Goal: Answer question/provide support: Share knowledge or assist other users

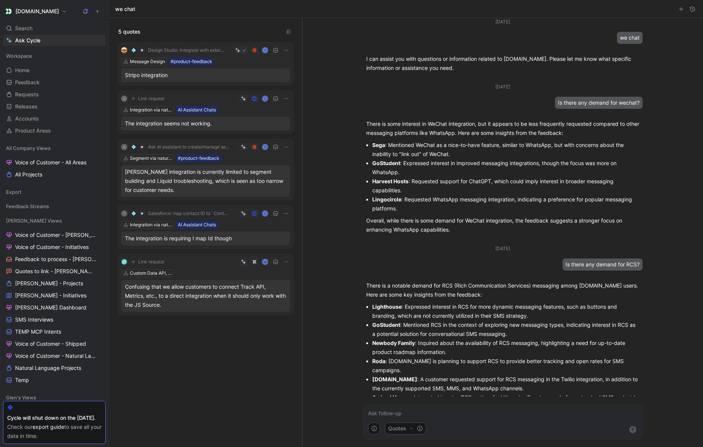
scroll to position [1, 0]
click at [547, 98] on div "Oct 1, 2025 Is there any demand for wechat?" at bounding box center [502, 95] width 279 height 26
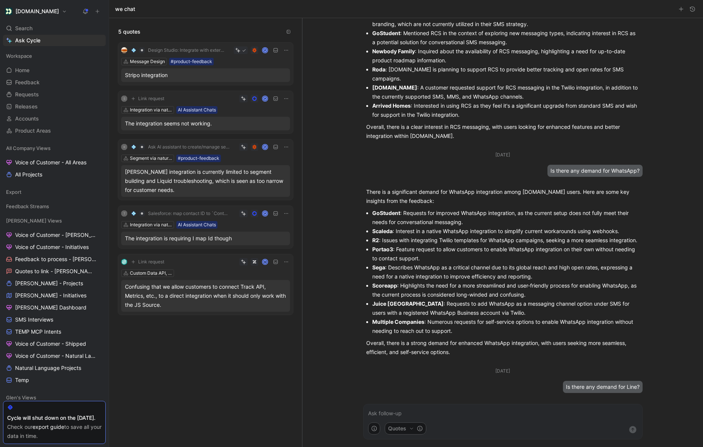
scroll to position [350, 0]
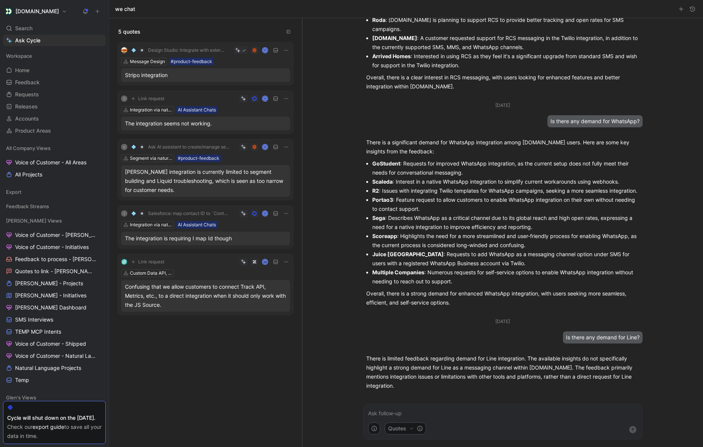
click at [427, 396] on div "Quotes" at bounding box center [503, 421] width 295 height 51
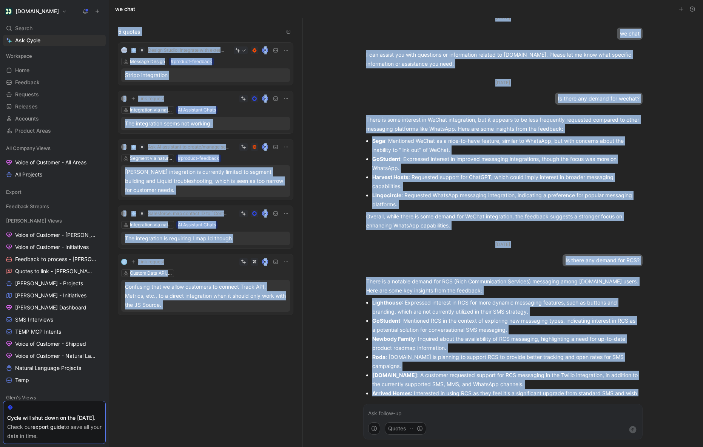
scroll to position [0, 0]
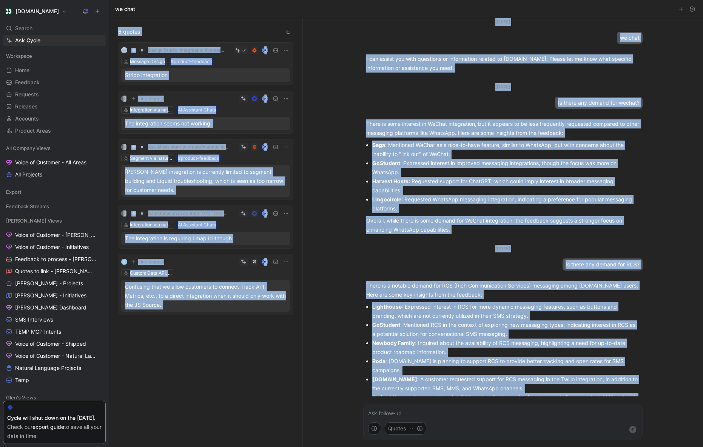
drag, startPoint x: 398, startPoint y: 388, endPoint x: 350, endPoint y: 106, distance: 286.1
click at [350, 106] on div "Oct 1, 2025 we chat I can assist you with questions or information related to C…" at bounding box center [502, 232] width 401 height 429
copy ul "Is there any demand for wechat? There is some interest in WeChat integration, b…"
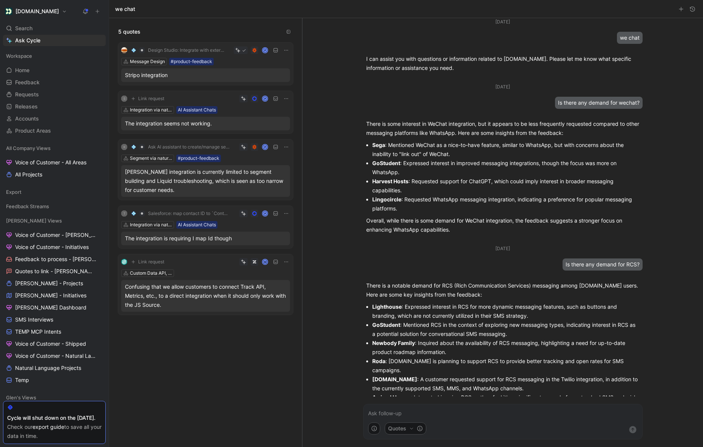
click at [418, 413] on p at bounding box center [503, 413] width 270 height 9
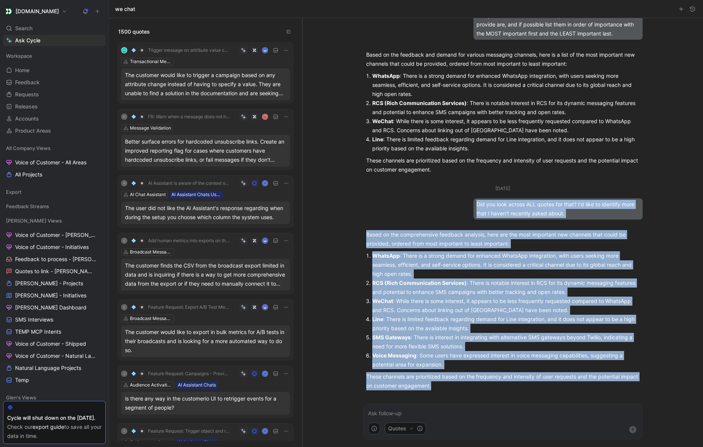
scroll to position [755, 0]
drag, startPoint x: 477, startPoint y: 206, endPoint x: 512, endPoint y: 389, distance: 186.0
copy ul "Did you look across ALL quotes for that? I'd like to identify more that I haven…"
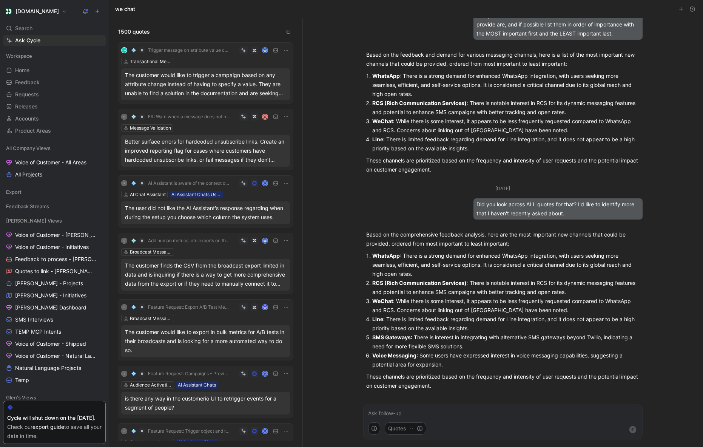
click at [481, 204] on div "Did you look across ALL quotes for that? I'd like to identify more that I haven…" at bounding box center [557, 208] width 169 height 21
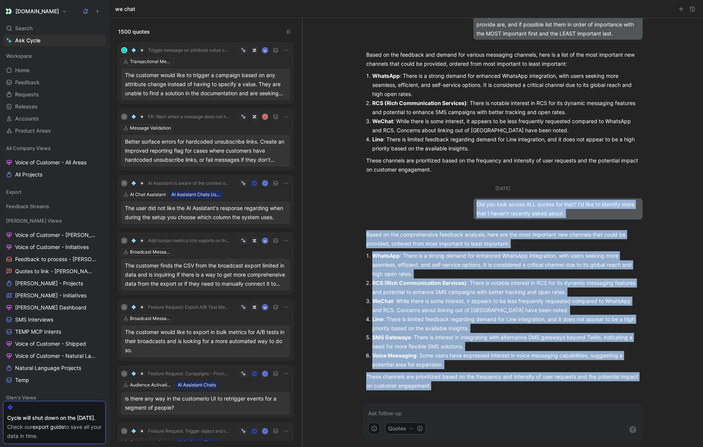
drag, startPoint x: 477, startPoint y: 204, endPoint x: 526, endPoint y: 389, distance: 191.6
copy ul "Did you look across ALL quotes for that? I'd like to identify more that I haven…"
